Goal: Contribute content

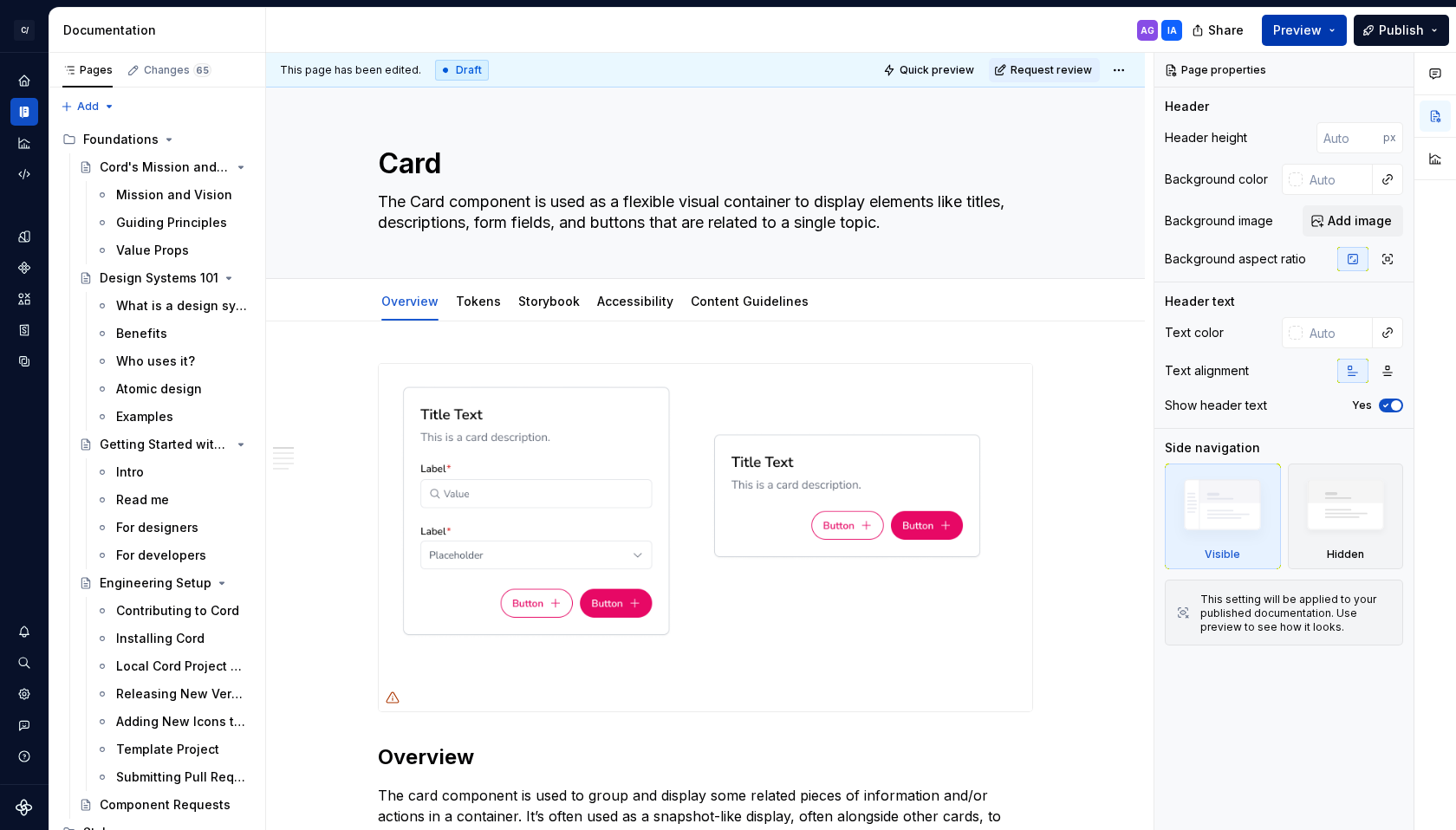
click at [1298, 24] on span "Preview" at bounding box center [1297, 30] width 49 height 17
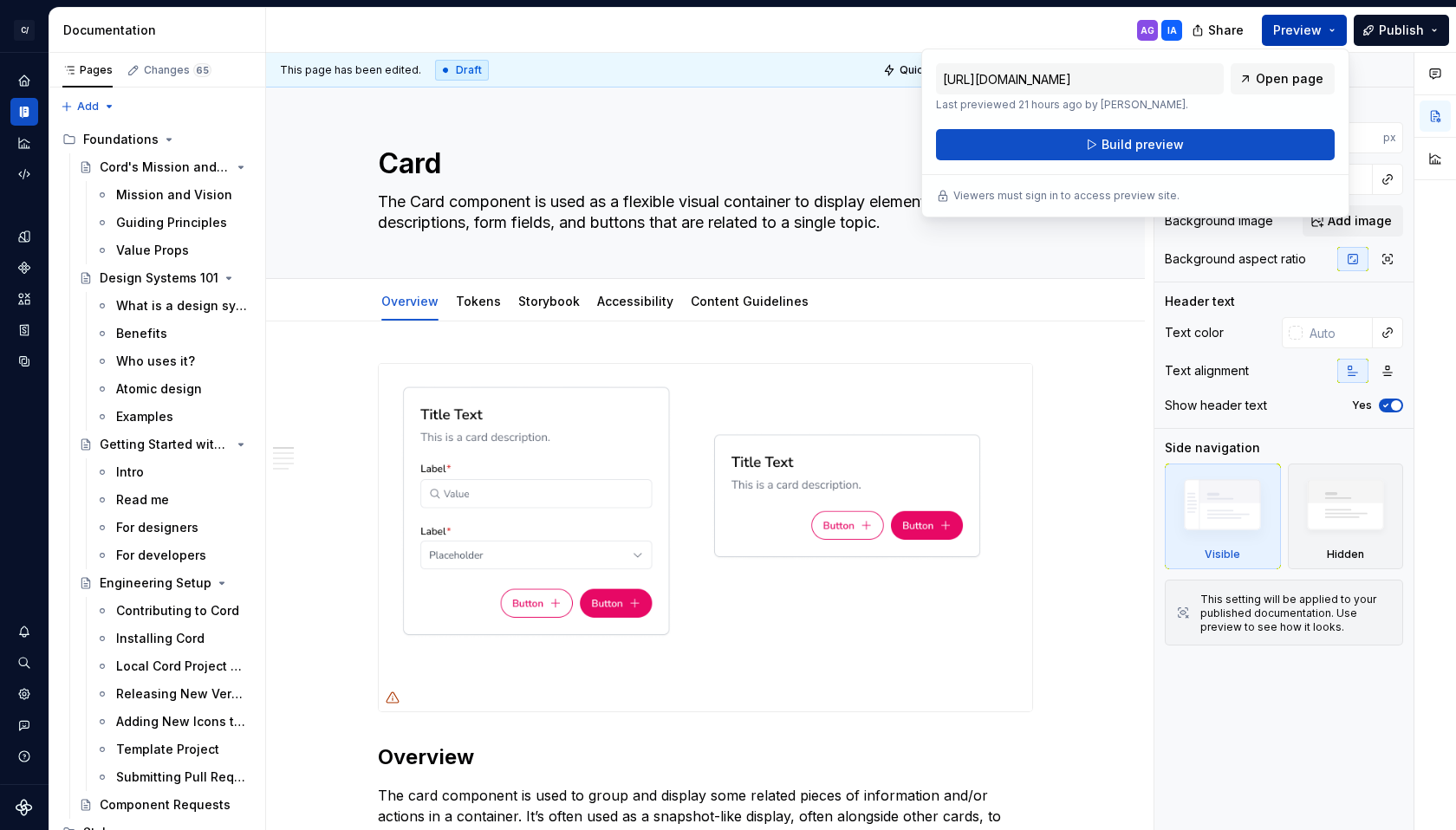
click at [1298, 24] on span "Preview" at bounding box center [1297, 30] width 49 height 17
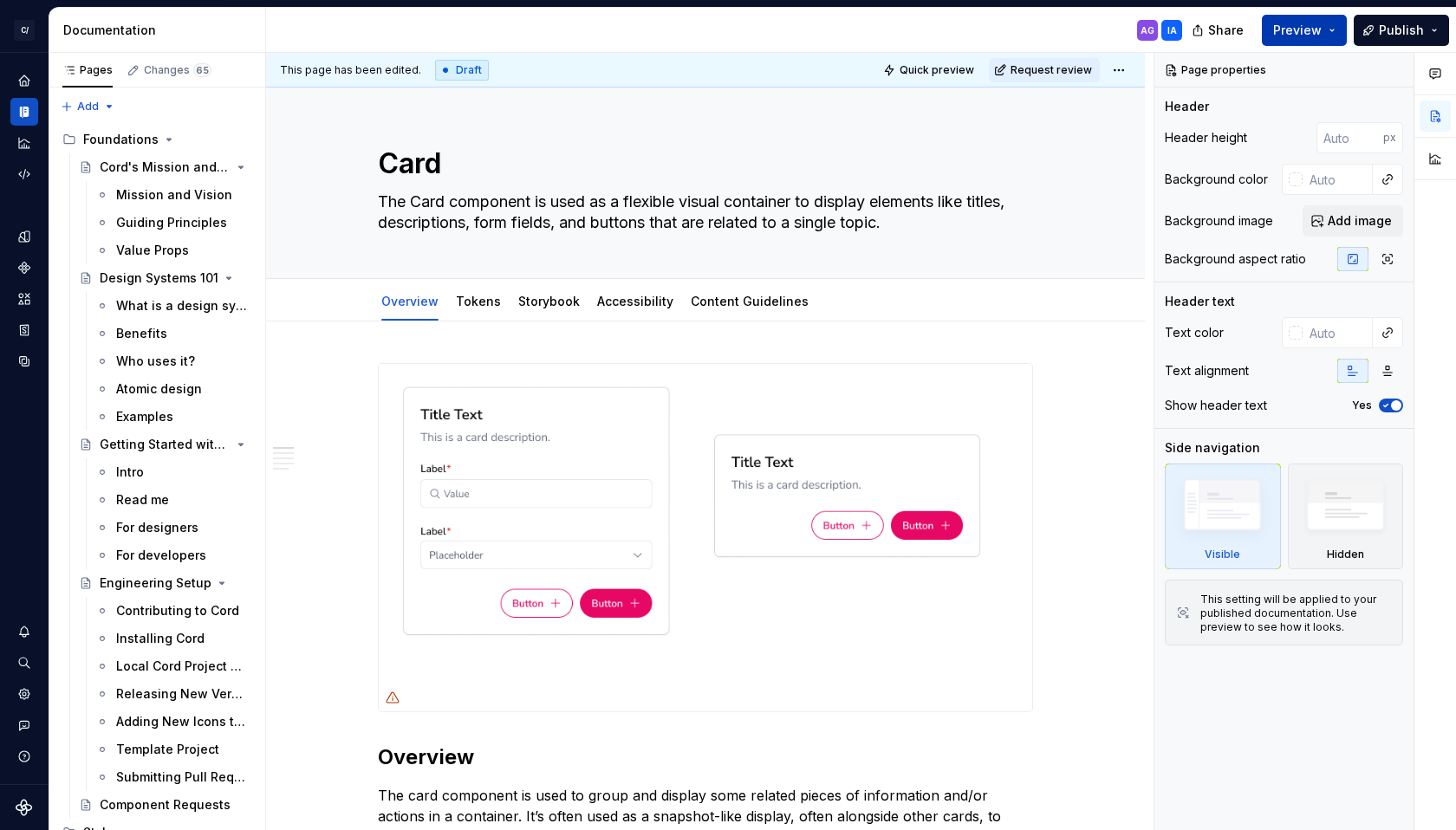
drag, startPoint x: 1310, startPoint y: 26, endPoint x: 1308, endPoint y: 36, distance: 10.2
click at [1309, 25] on span "Preview" at bounding box center [1297, 30] width 49 height 17
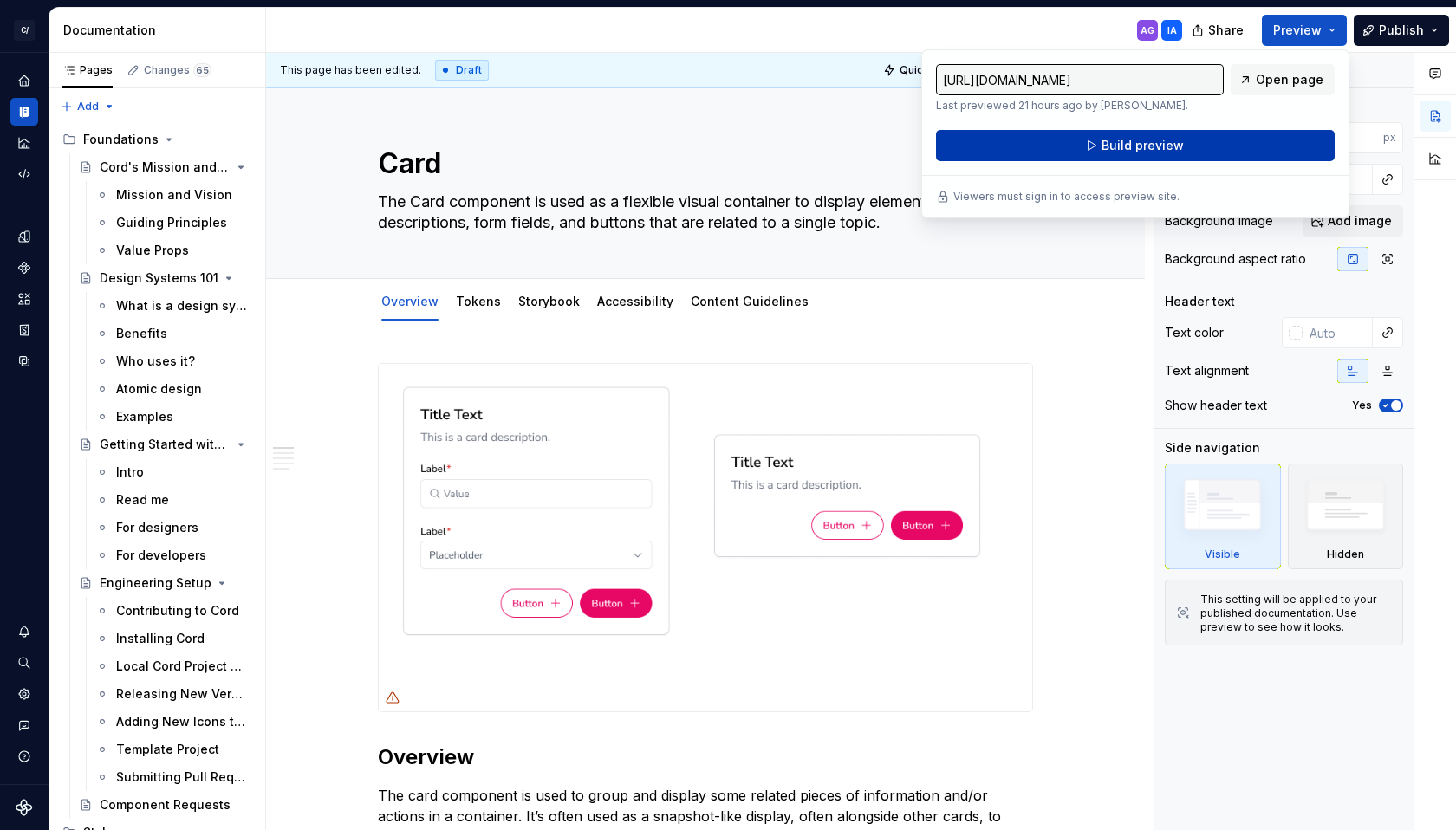
click at [1231, 142] on button "Build preview" at bounding box center [1135, 146] width 399 height 31
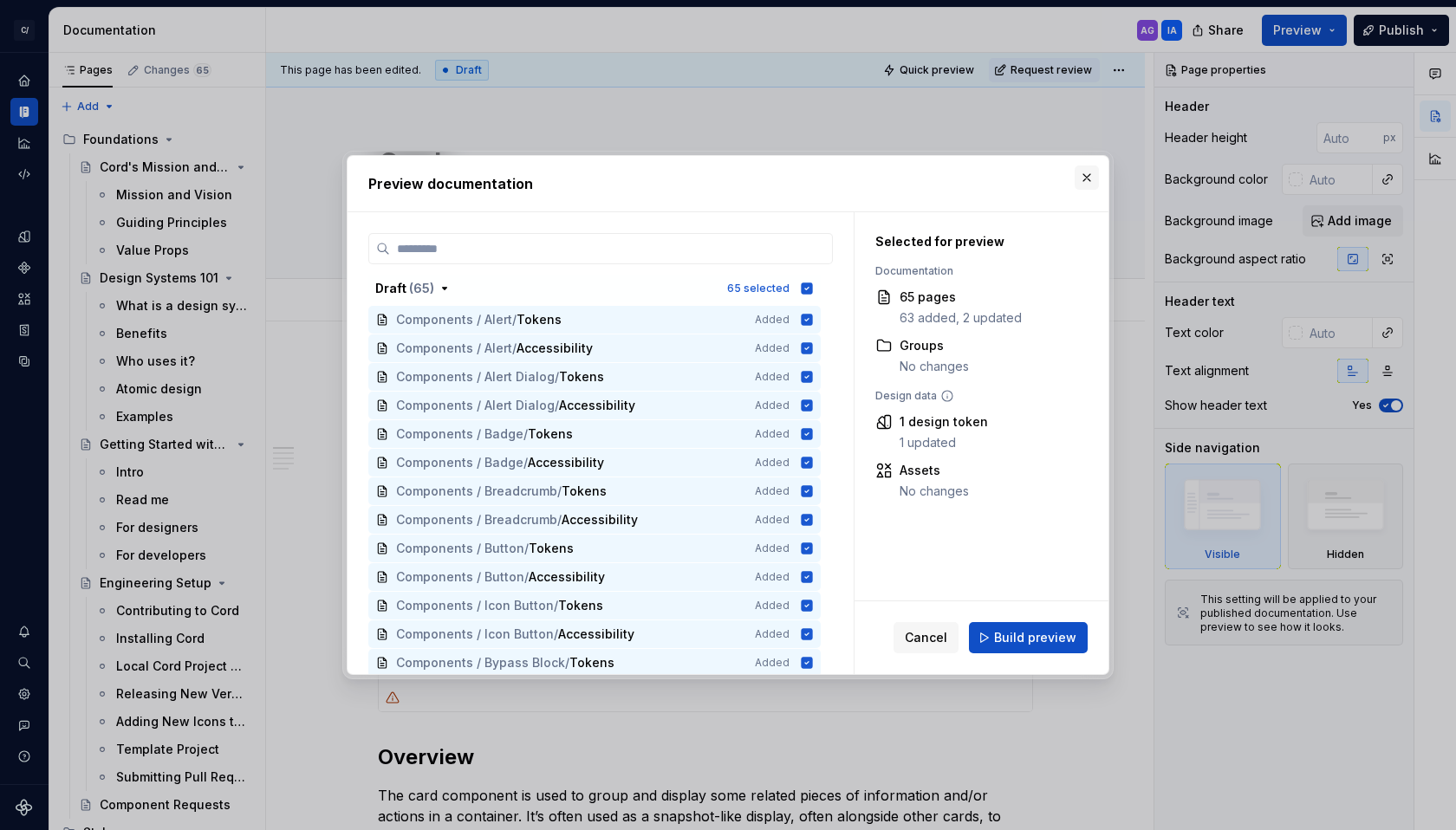
click at [1080, 175] on button "button" at bounding box center [1087, 177] width 24 height 24
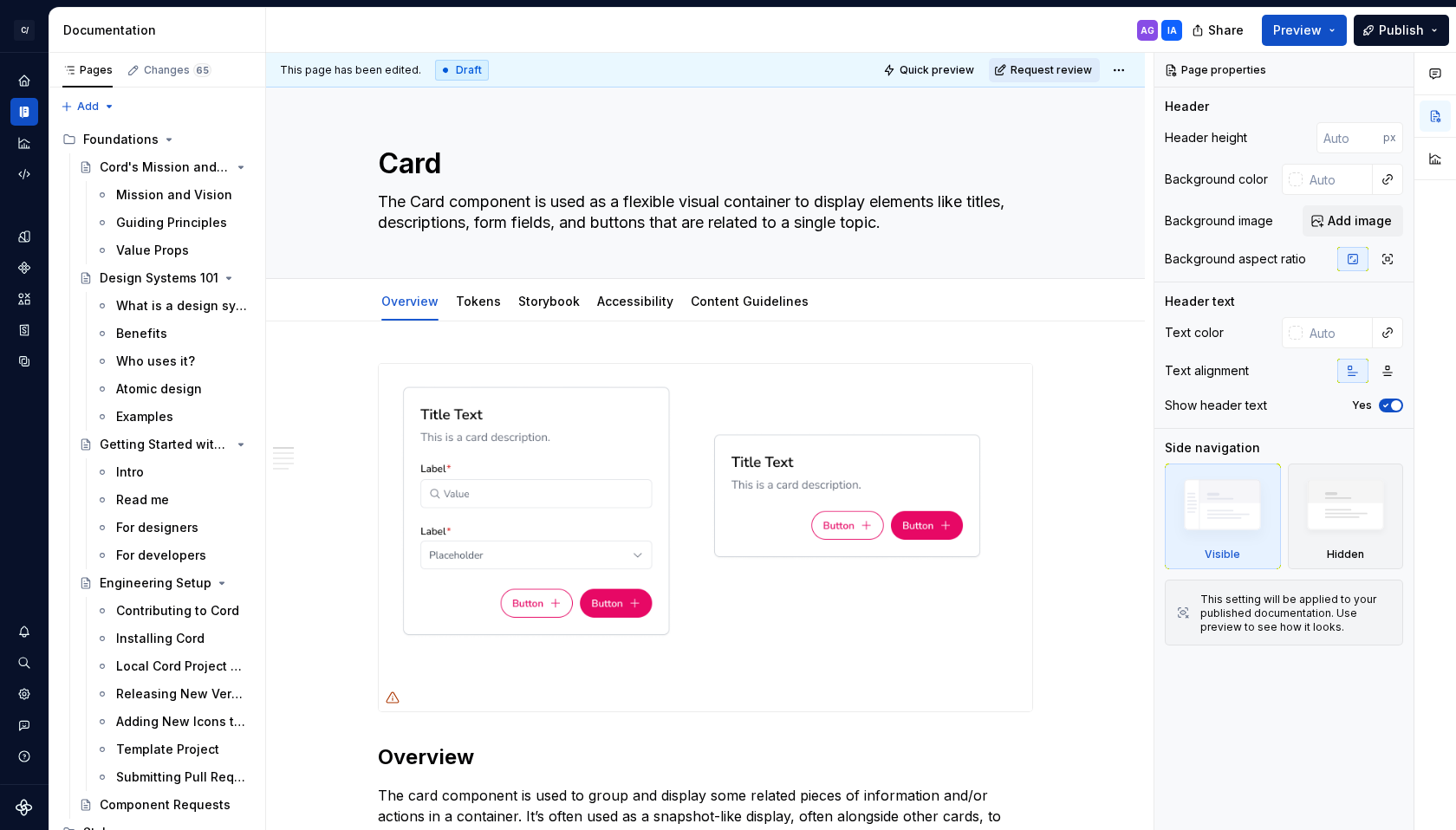
click at [1071, 70] on span "Request review" at bounding box center [1051, 70] width 82 height 14
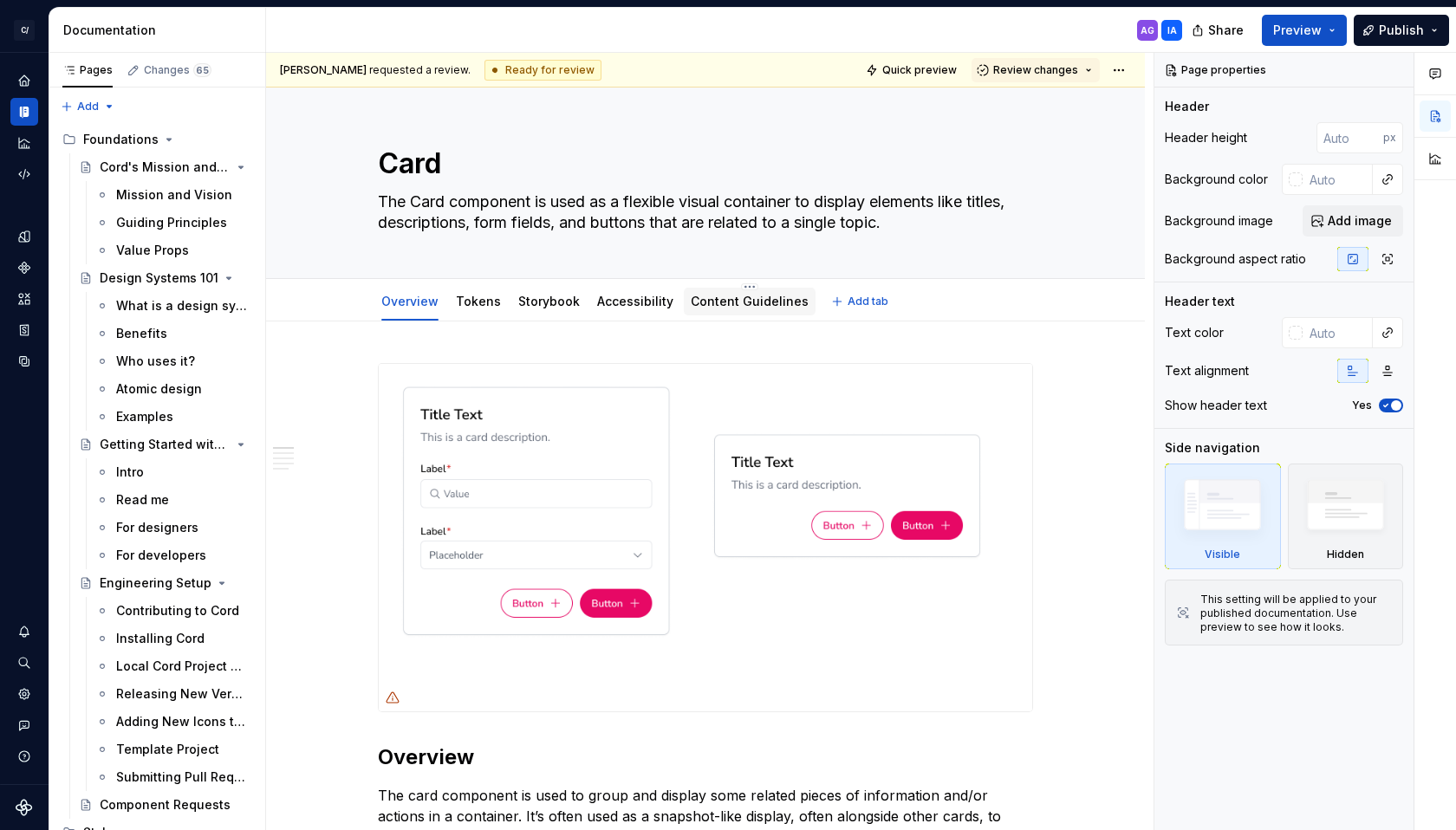
click at [714, 299] on link "Content Guidelines" at bounding box center [750, 301] width 118 height 15
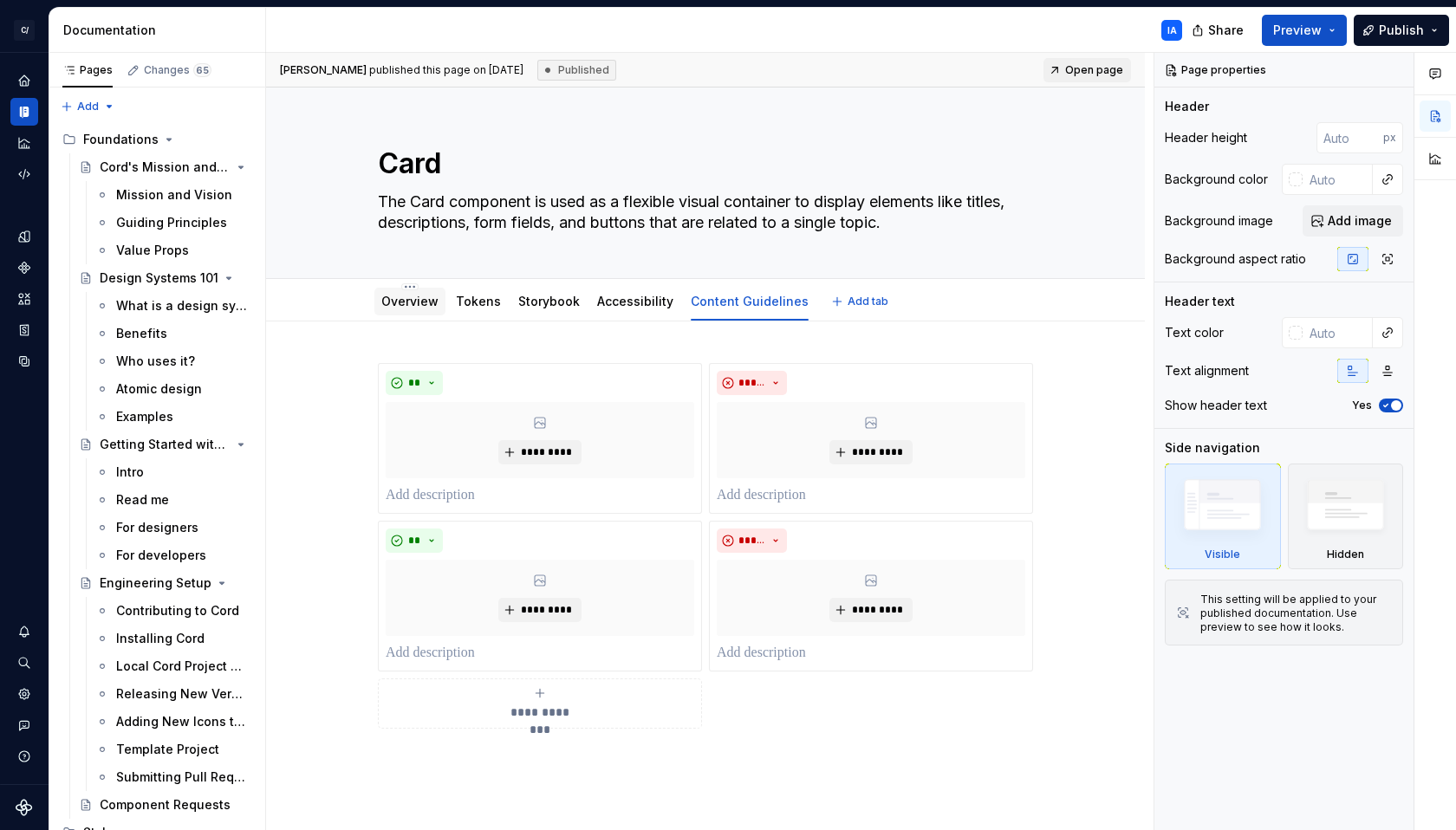
click at [401, 303] on link "Overview" at bounding box center [410, 301] width 57 height 15
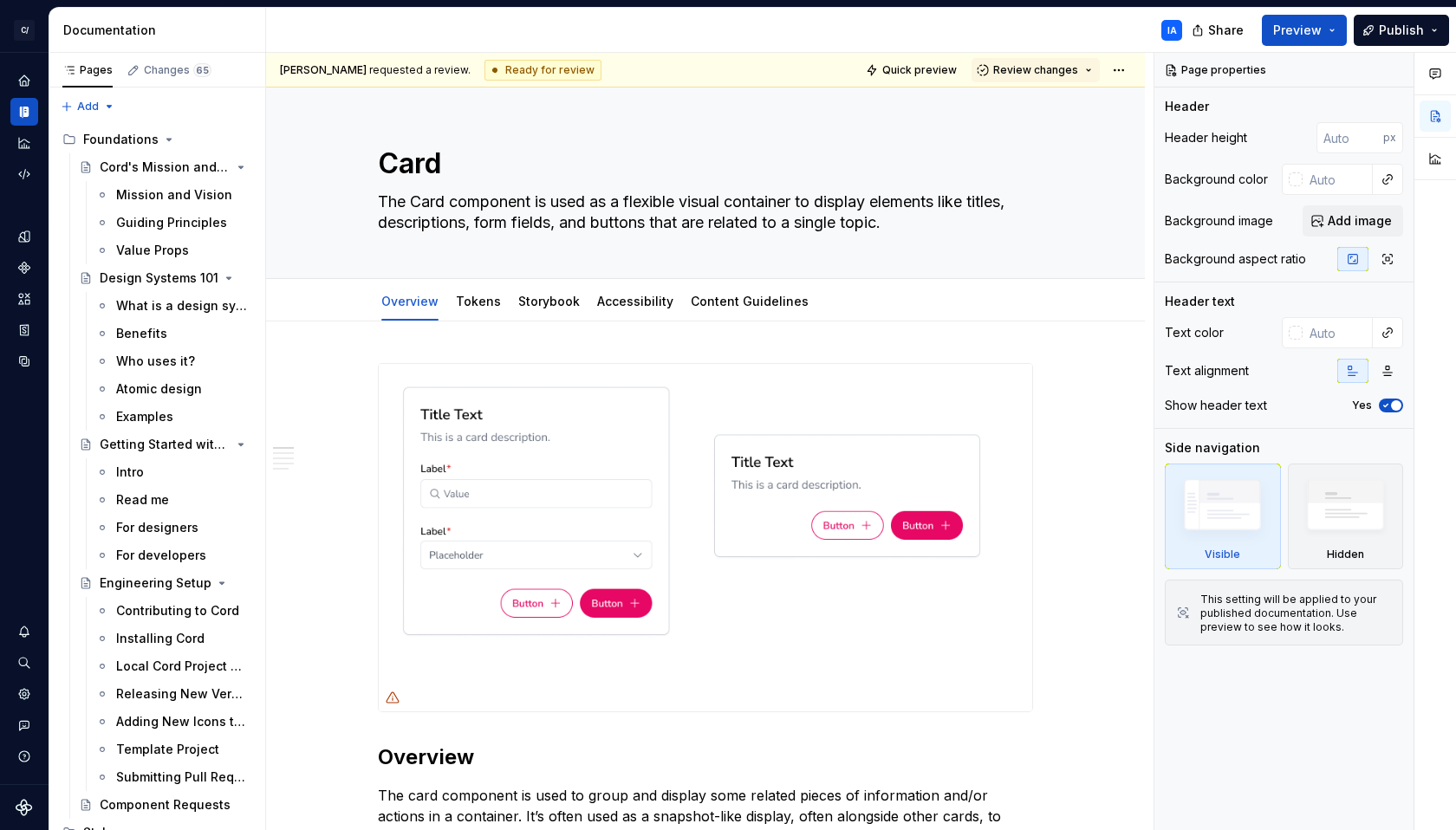
type textarea "*"
